Goal: Find specific page/section: Find specific page/section

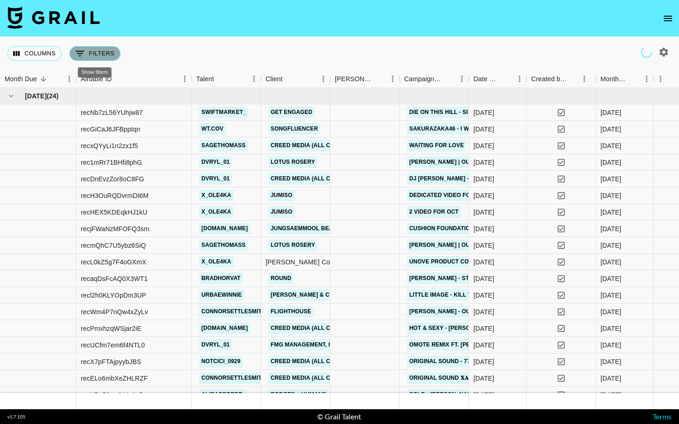
click at [88, 53] on button "0 Filters" at bounding box center [94, 53] width 51 height 15
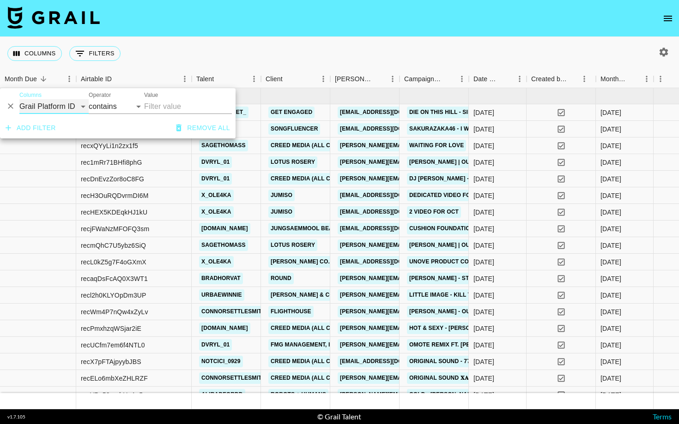
select select "talentName"
click at [156, 109] on input "Value" at bounding box center [188, 106] width 88 height 15
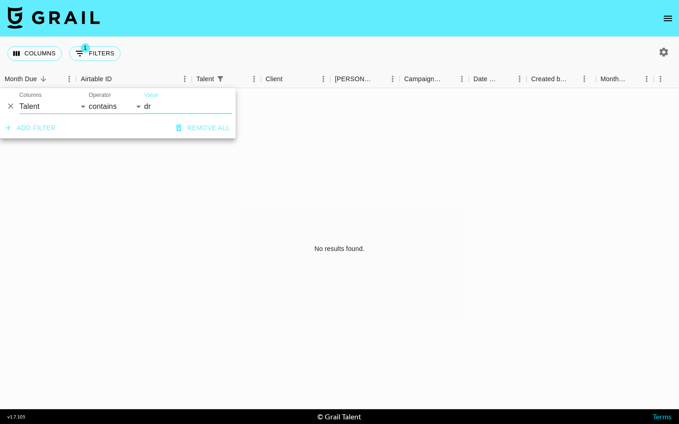
type input "d"
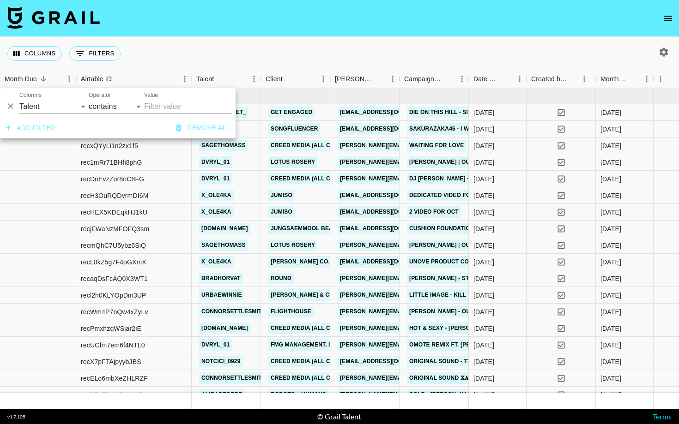
click at [416, 36] on nav at bounding box center [339, 18] width 679 height 37
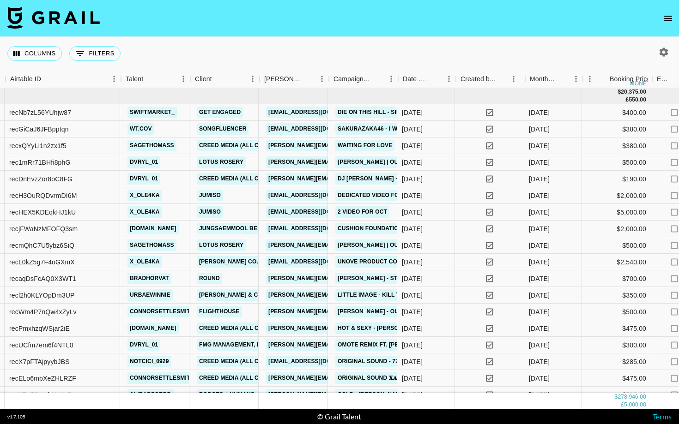
scroll to position [0, 73]
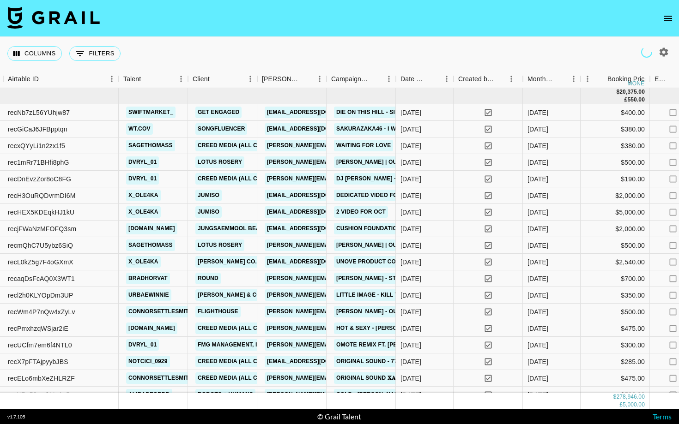
click at [663, 21] on icon "open drawer" at bounding box center [667, 18] width 11 height 11
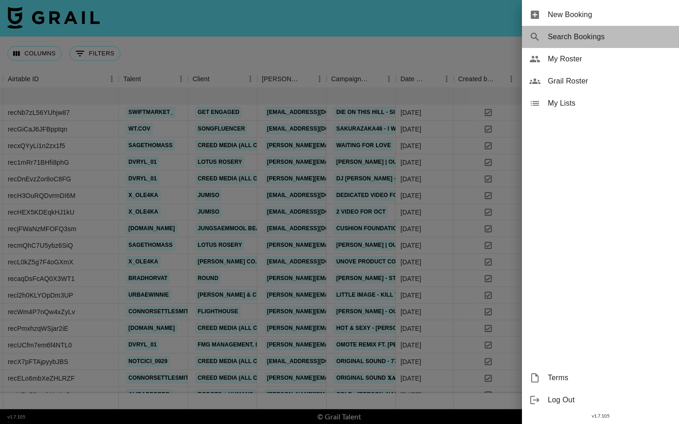
click at [553, 38] on span "Search Bookings" at bounding box center [610, 36] width 124 height 11
select select "id"
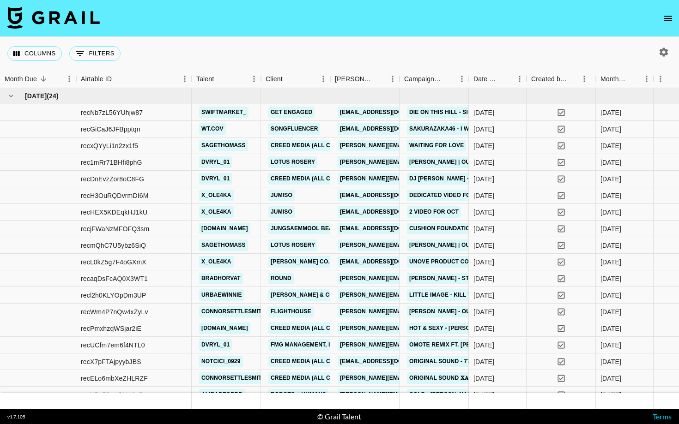
click at [670, 19] on icon "open drawer" at bounding box center [667, 18] width 11 height 11
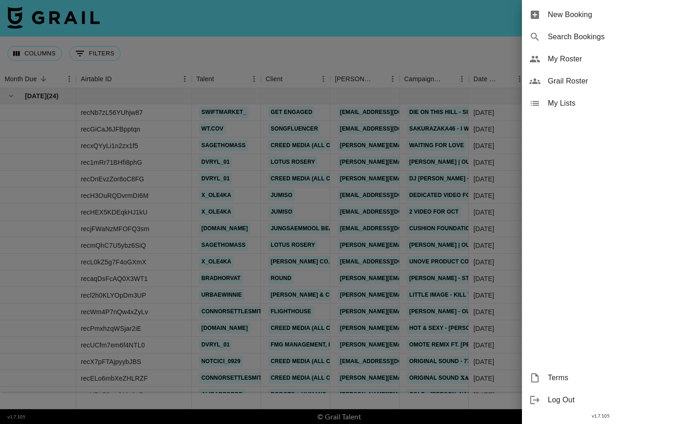
click at [575, 23] on div "New Booking" at bounding box center [600, 15] width 157 height 22
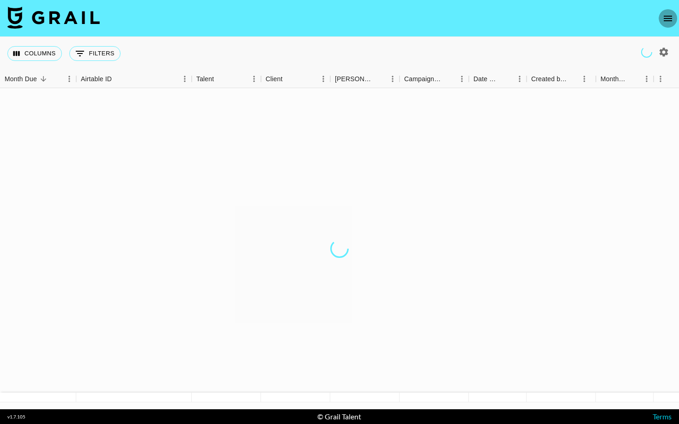
click at [672, 10] on button "open drawer" at bounding box center [668, 18] width 18 height 18
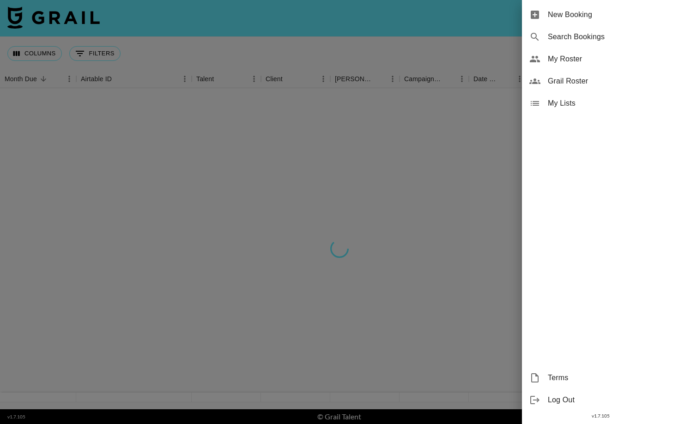
click at [597, 83] on span "Grail Roster" at bounding box center [610, 81] width 124 height 11
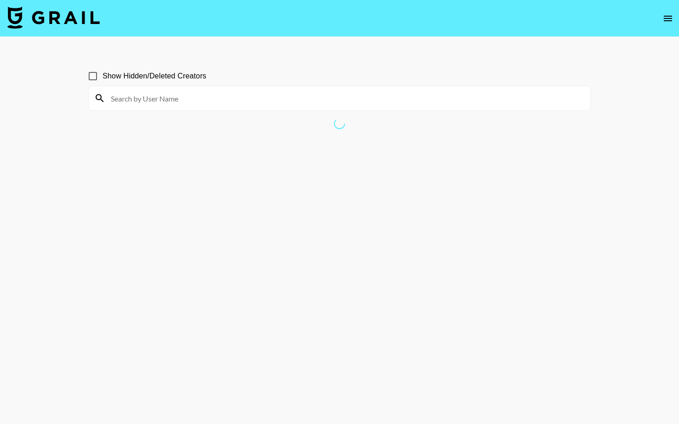
click at [287, 98] on input at bounding box center [344, 98] width 479 height 15
type input "dvryl"
click at [309, 94] on input at bounding box center [344, 98] width 479 height 15
type input "drvl"
click at [96, 78] on input "Show Hidden/Deleted Creators" at bounding box center [92, 76] width 19 height 19
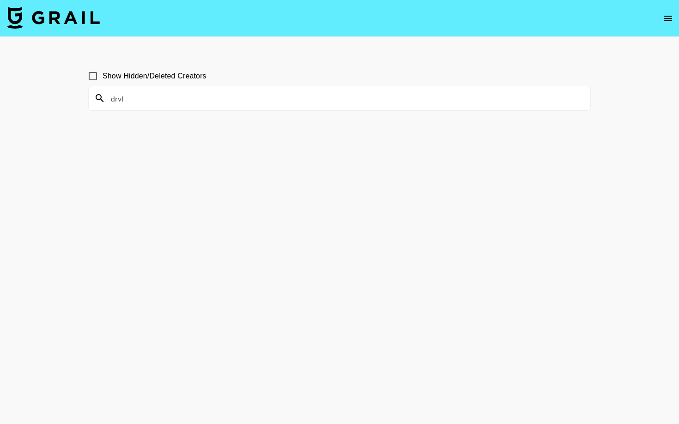
checkbox input "true"
click at [136, 92] on input "drvl" at bounding box center [344, 98] width 479 height 15
click at [136, 101] on input "drvl" at bounding box center [344, 98] width 479 height 15
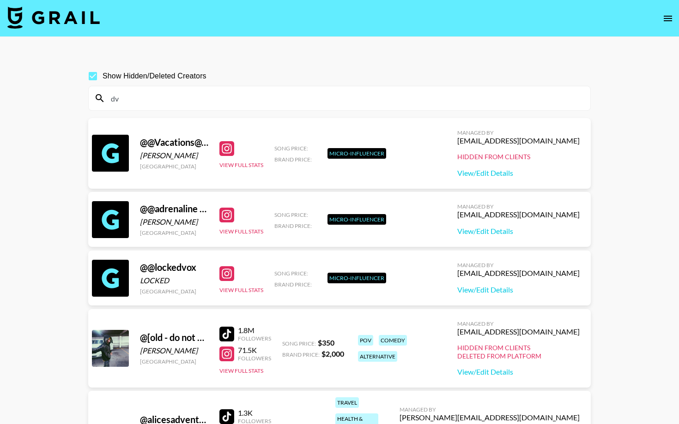
type input "dvr"
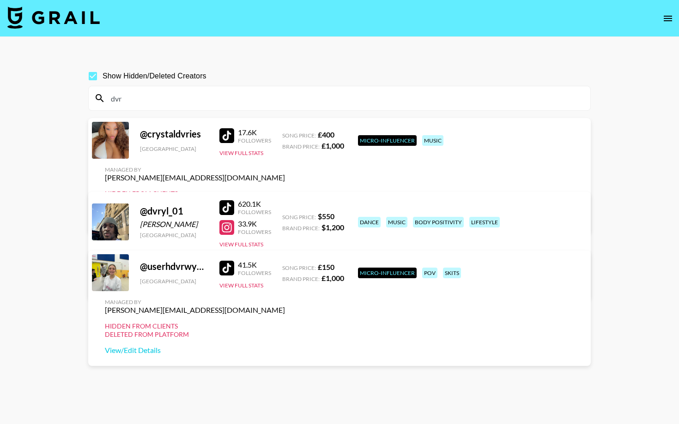
drag, startPoint x: 133, startPoint y: 101, endPoint x: 93, endPoint y: 101, distance: 39.7
click at [93, 101] on div "dvr" at bounding box center [340, 98] width 502 height 24
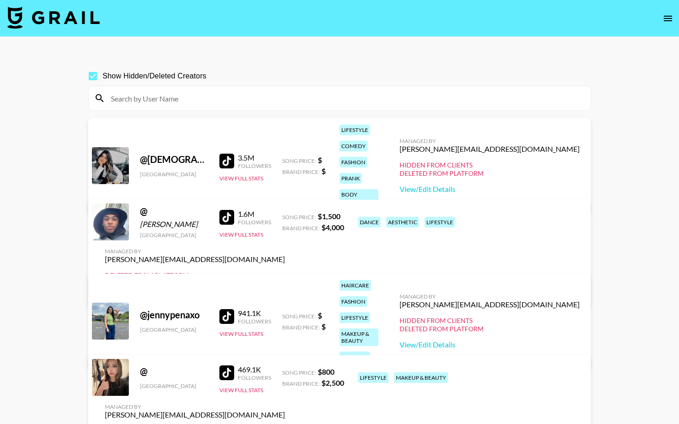
drag, startPoint x: 195, startPoint y: 241, endPoint x: 142, endPoint y: 240, distance: 53.1
click at [142, 229] on div "Aymeric Renard" at bounding box center [174, 224] width 68 height 9
copy div "Aymeric Renard"
click at [213, 99] on input at bounding box center [344, 98] width 479 height 15
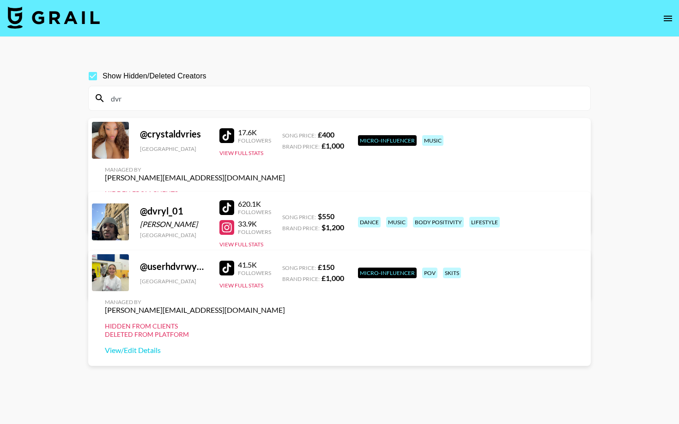
type input "dvr"
click at [92, 76] on input "Show Hidden/Deleted Creators" at bounding box center [92, 76] width 19 height 19
checkbox input "false"
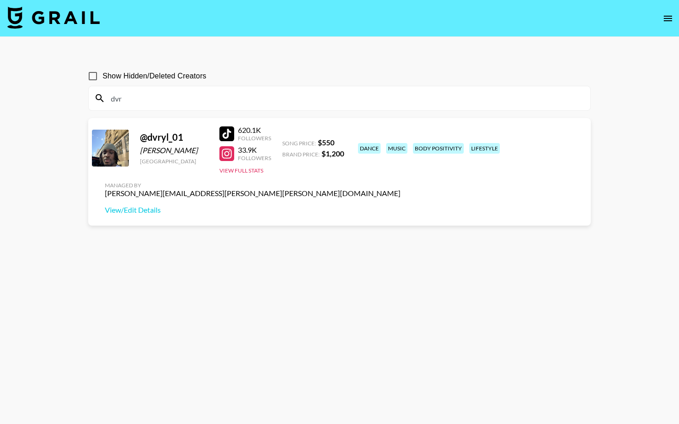
click at [157, 101] on input "dvr" at bounding box center [344, 98] width 479 height 15
type input "d"
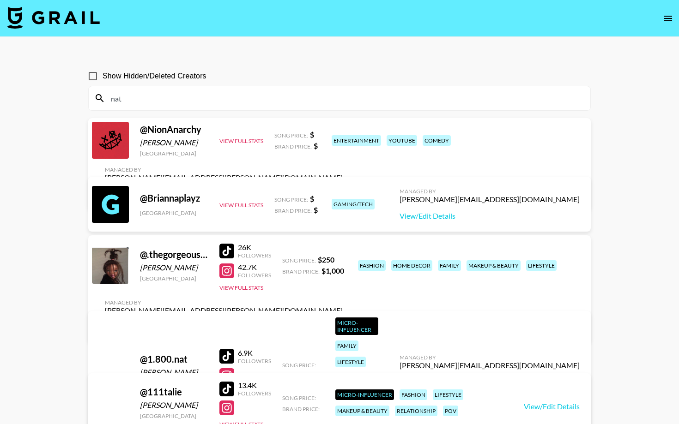
type input "naty"
